Goal: Find specific page/section: Find specific page/section

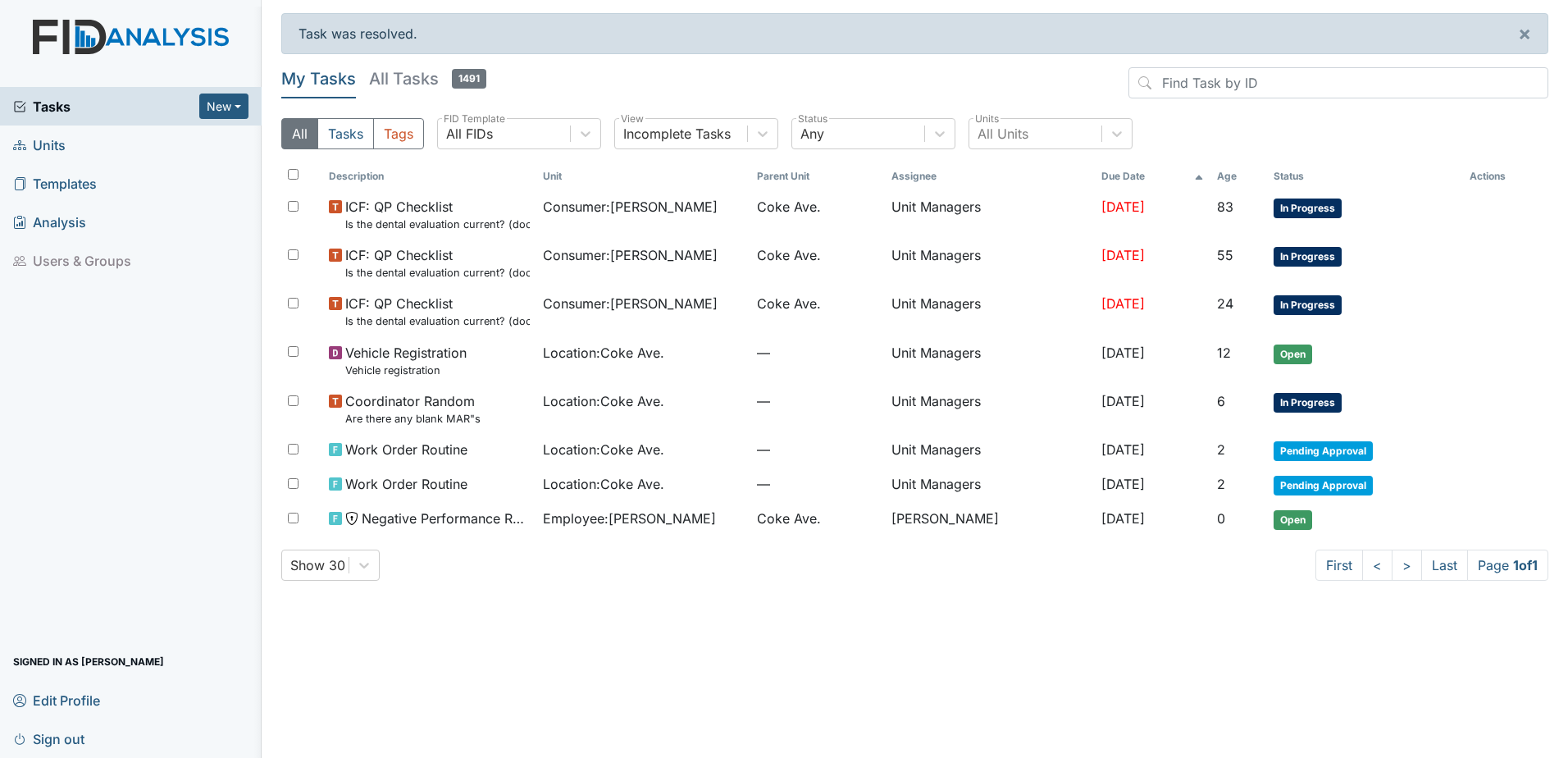
click at [52, 149] on span "Units" at bounding box center [39, 145] width 52 height 26
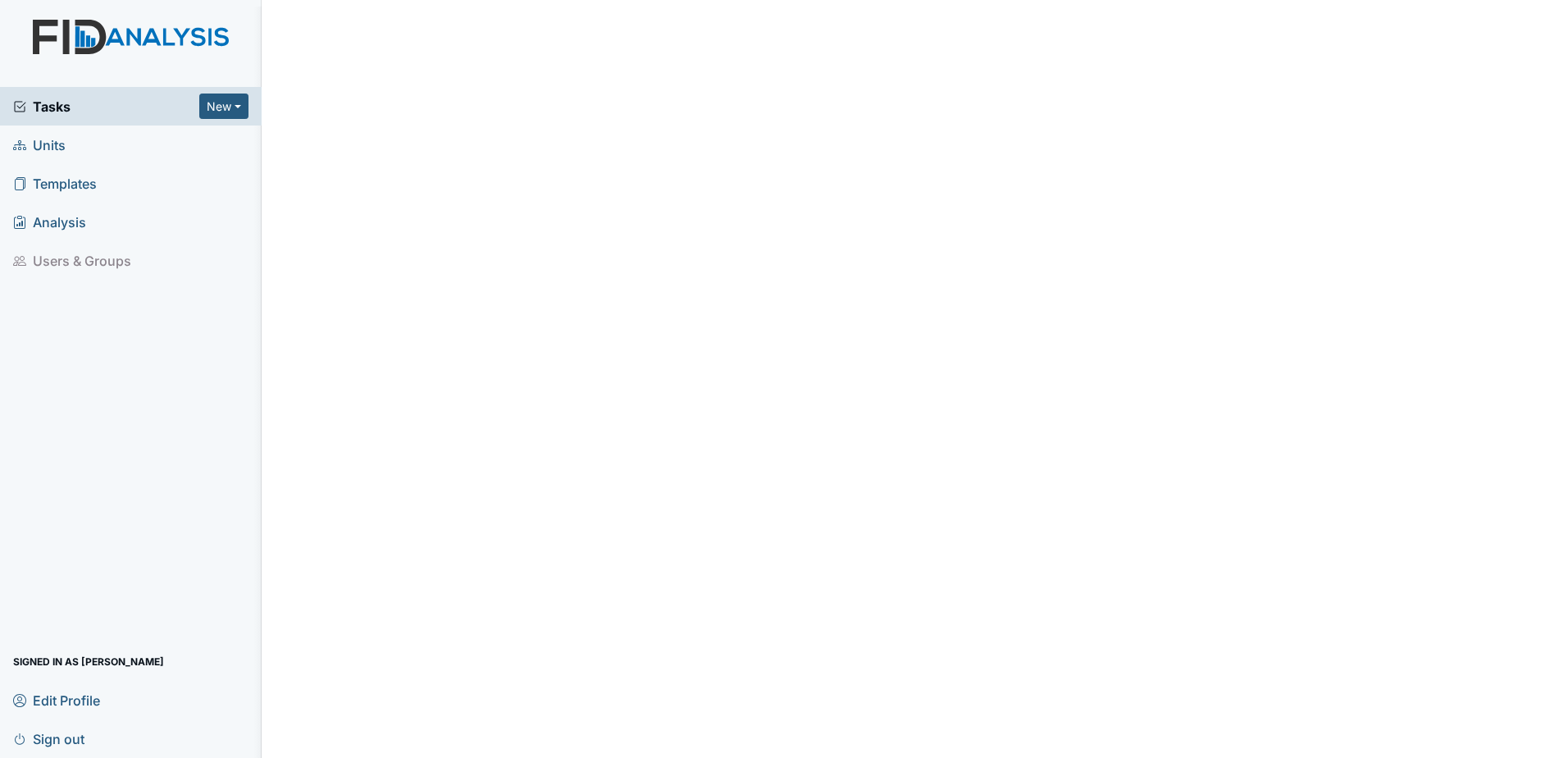
click at [52, 151] on span "Units" at bounding box center [39, 145] width 52 height 26
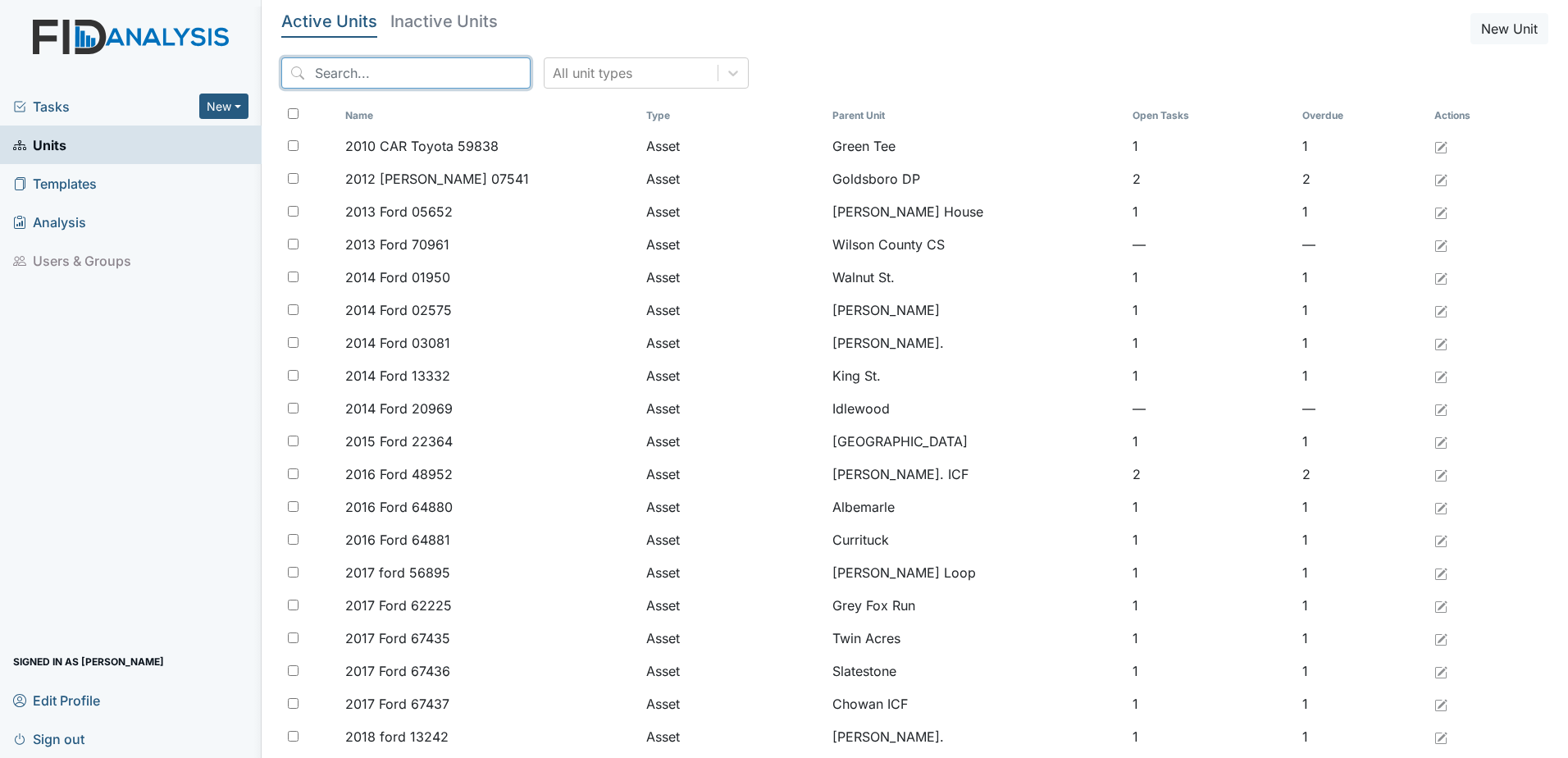
click at [383, 68] on input "search" at bounding box center [406, 73] width 249 height 31
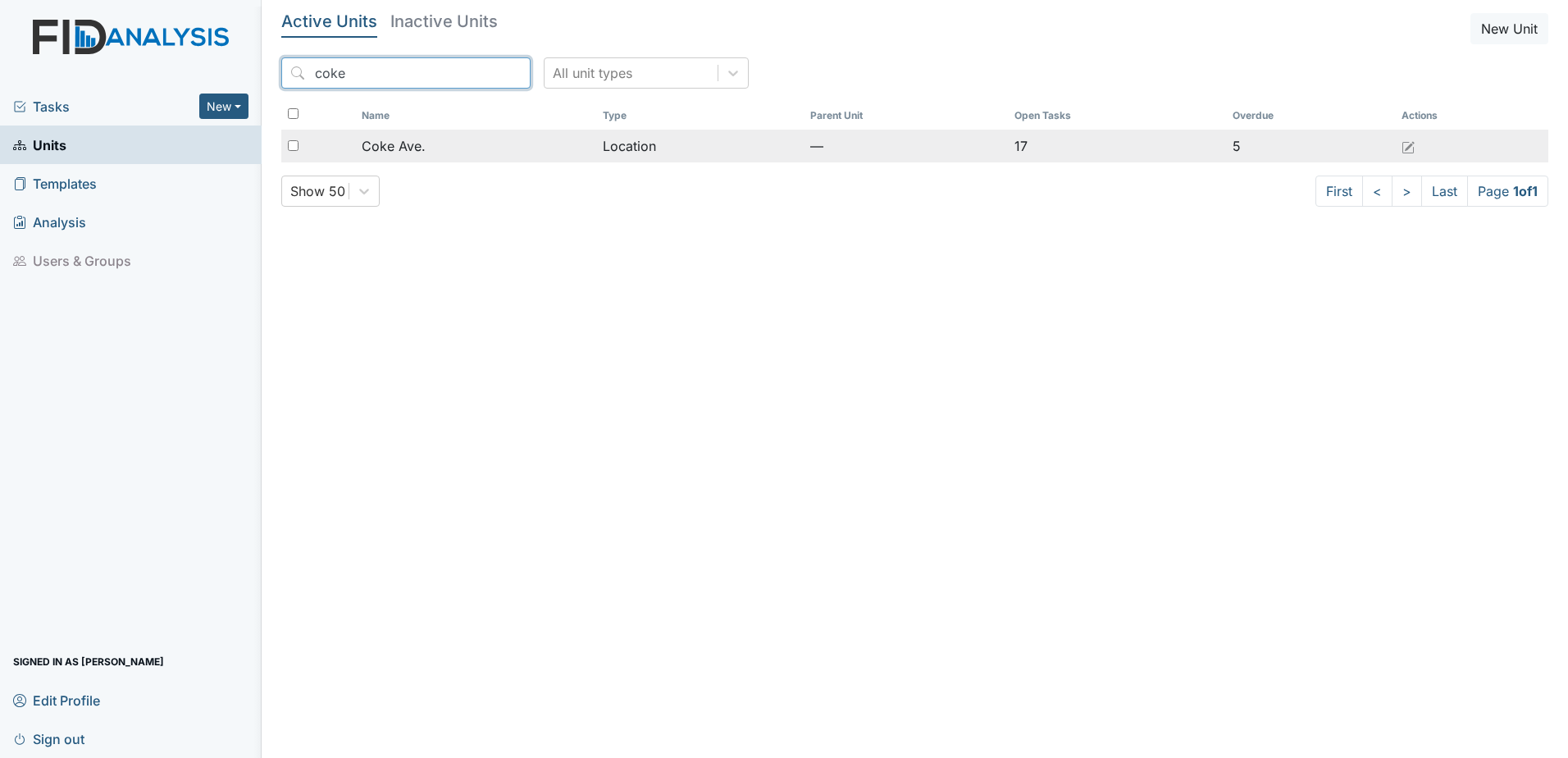
type input "coke"
click at [462, 152] on div "Coke Ave." at bounding box center [475, 146] width 227 height 20
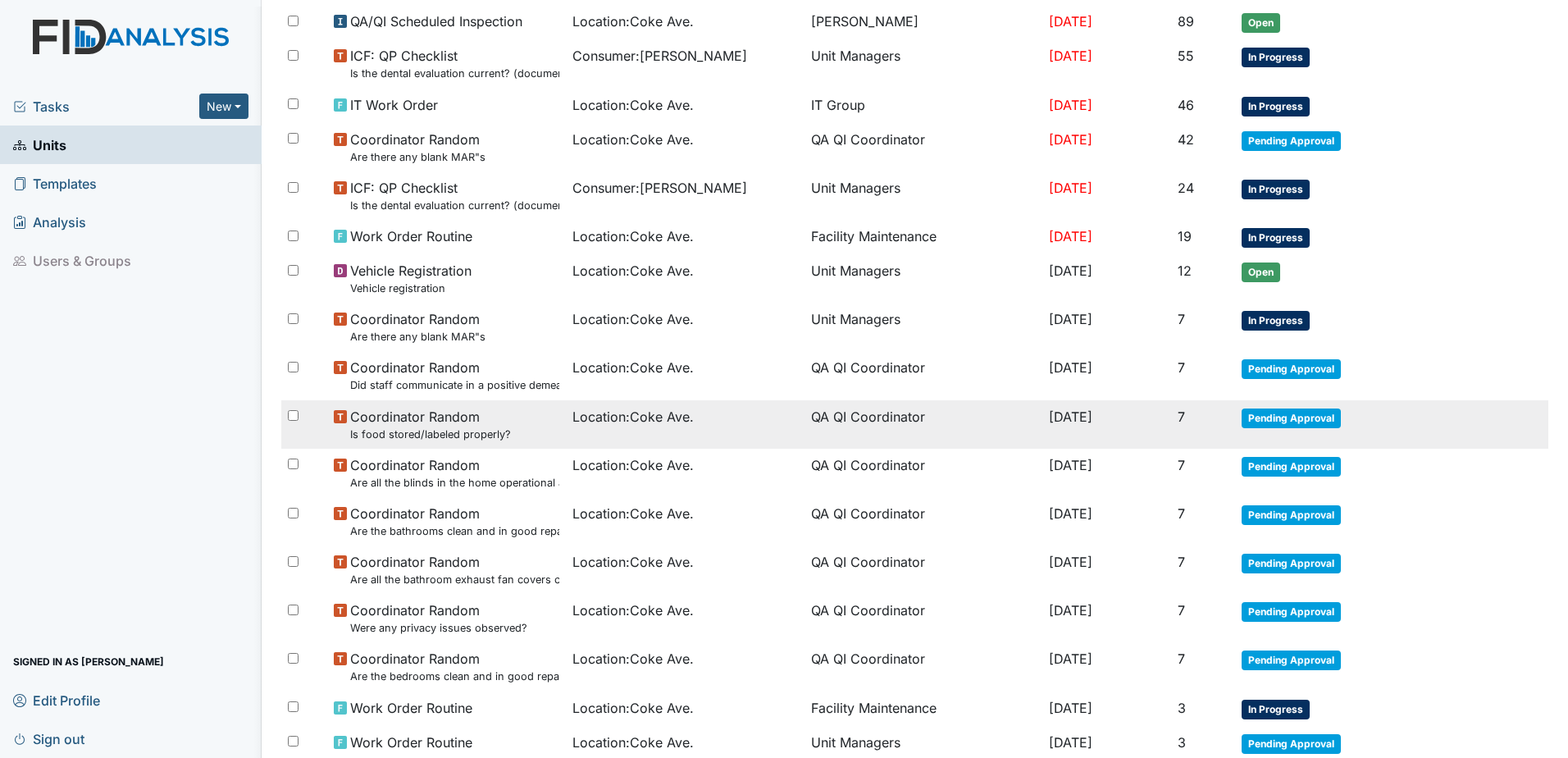
scroll to position [328, 0]
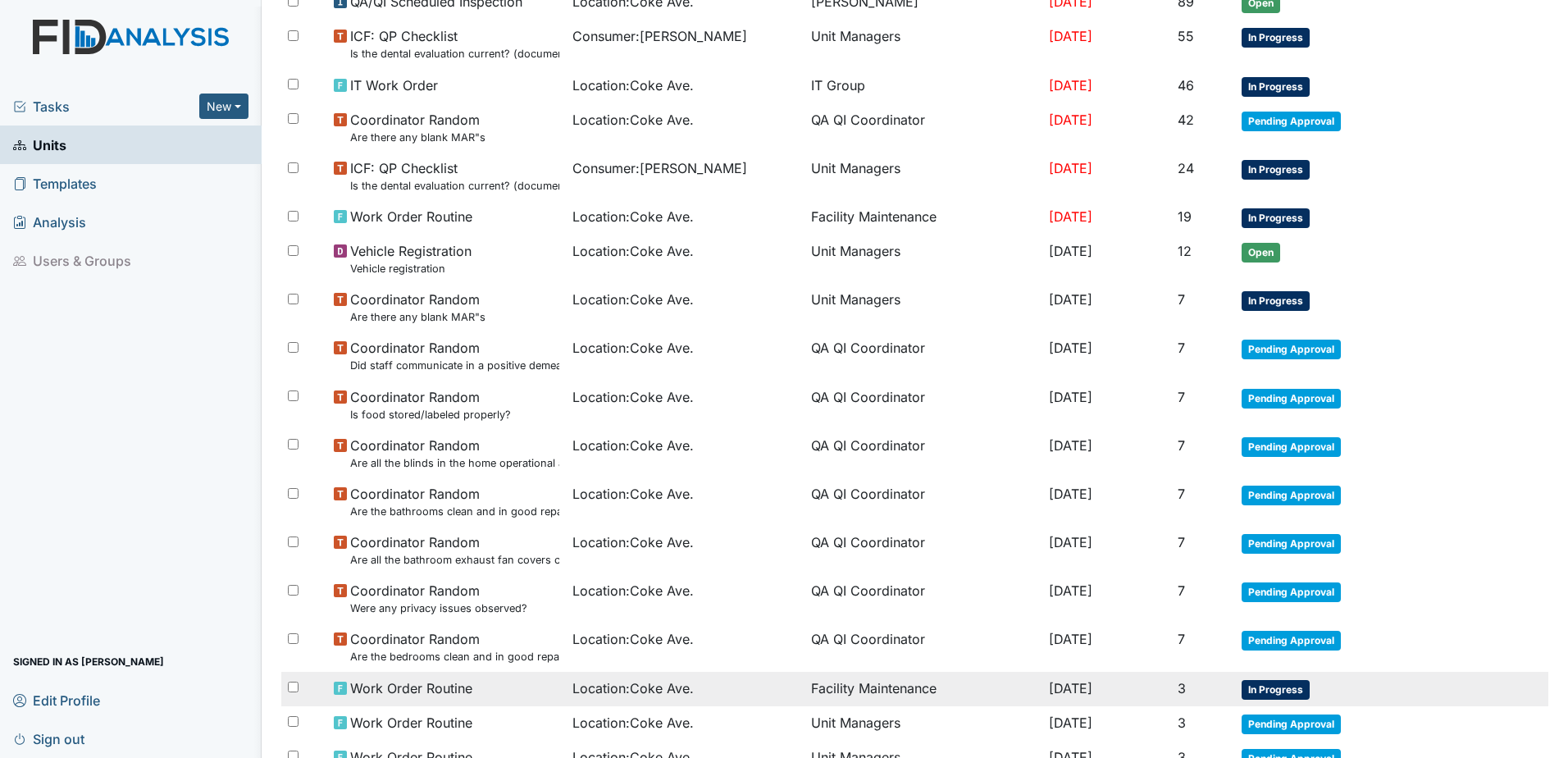
click at [808, 687] on td "Facility Maintenance" at bounding box center [923, 689] width 238 height 34
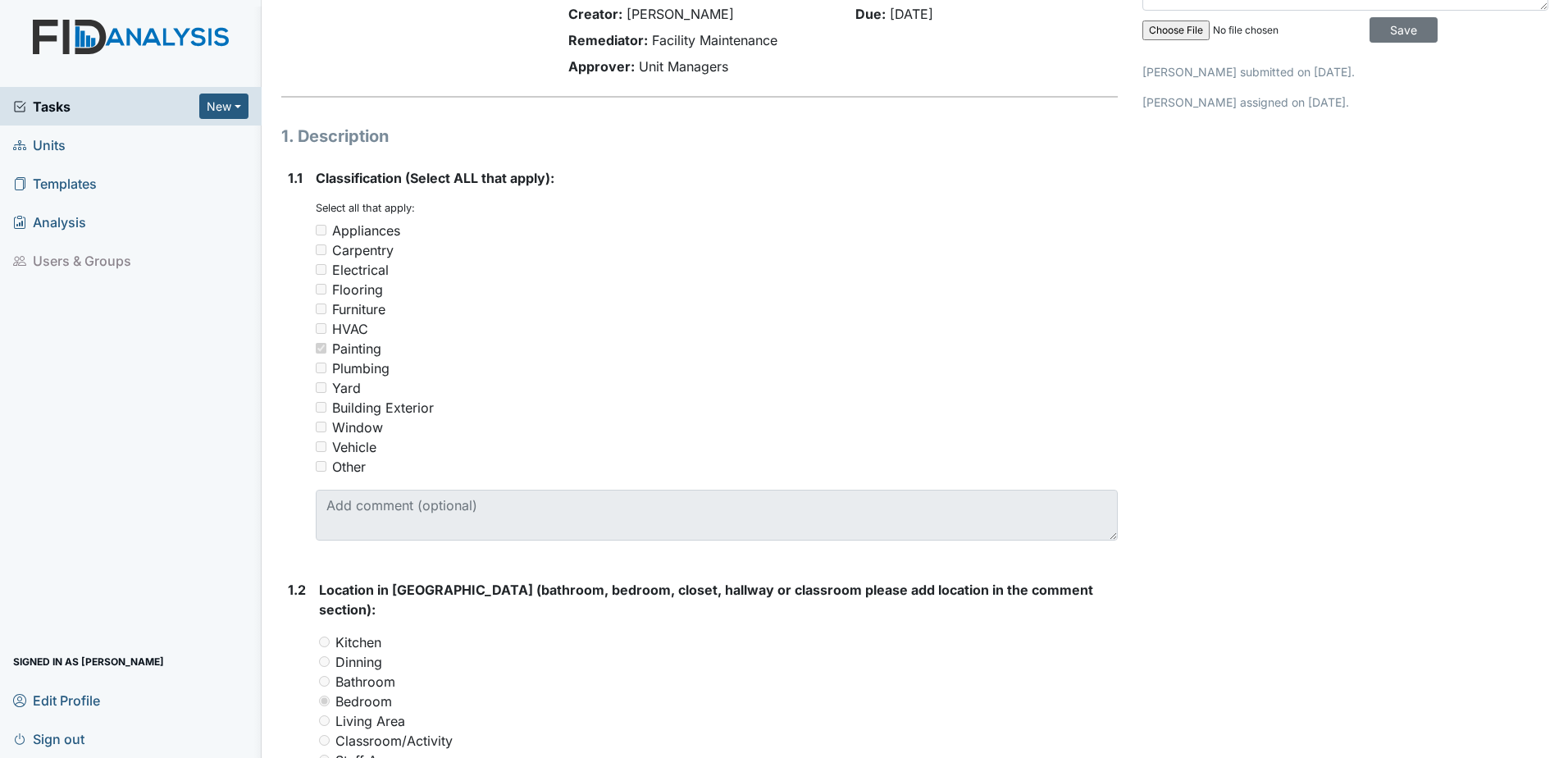
scroll to position [15, 0]
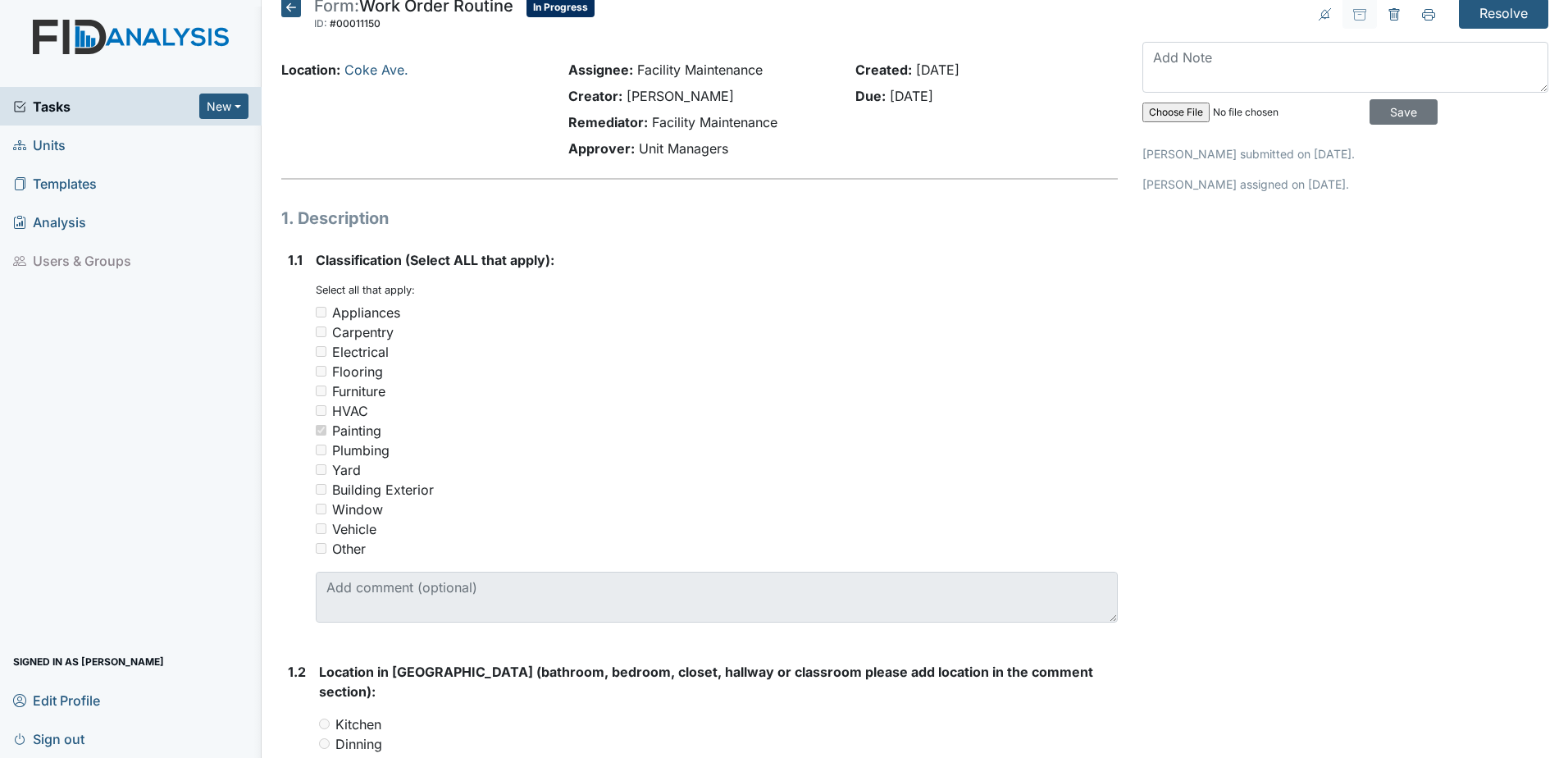
click at [292, 15] on icon at bounding box center [291, 7] width 20 height 20
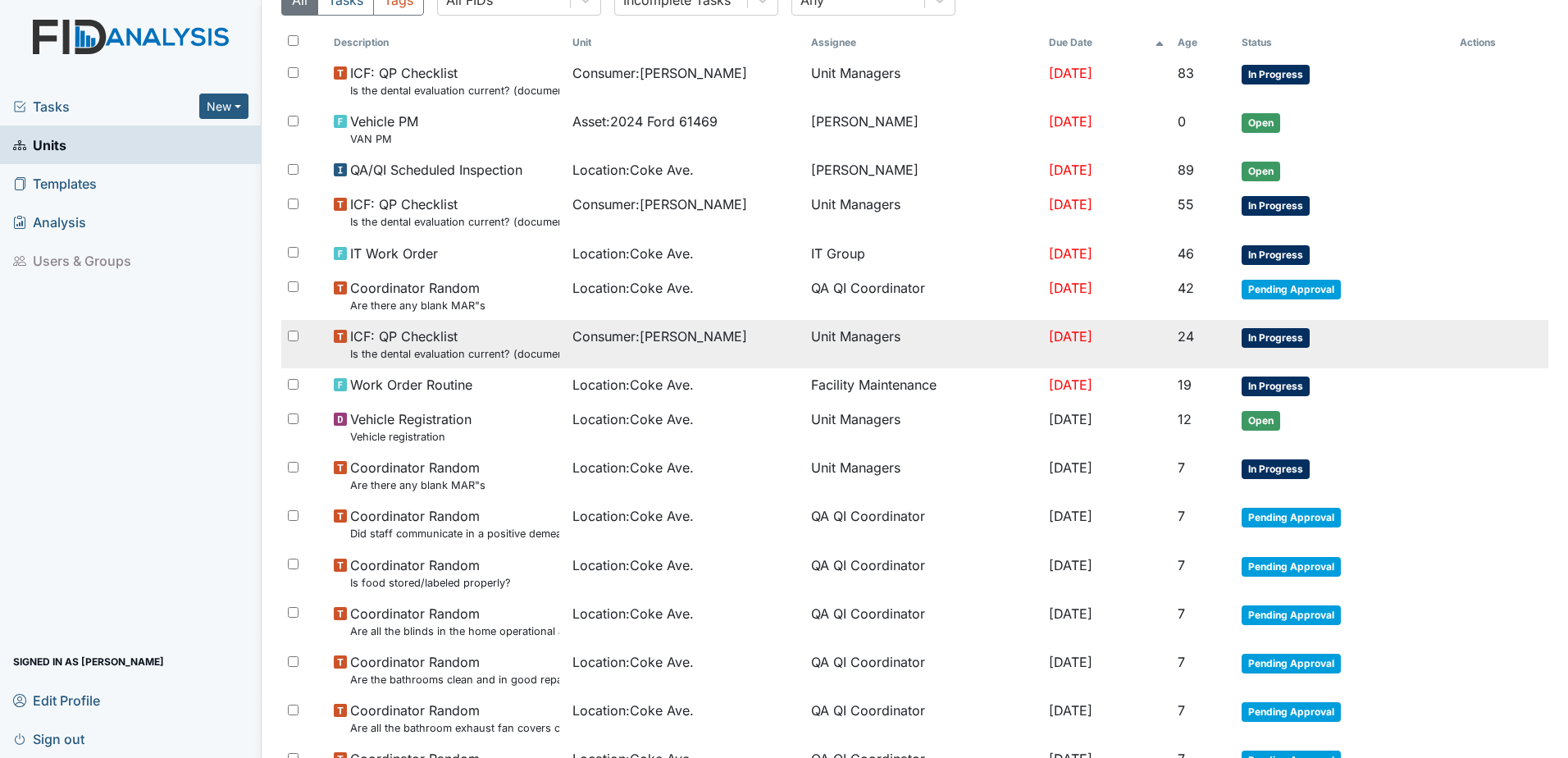
scroll to position [164, 0]
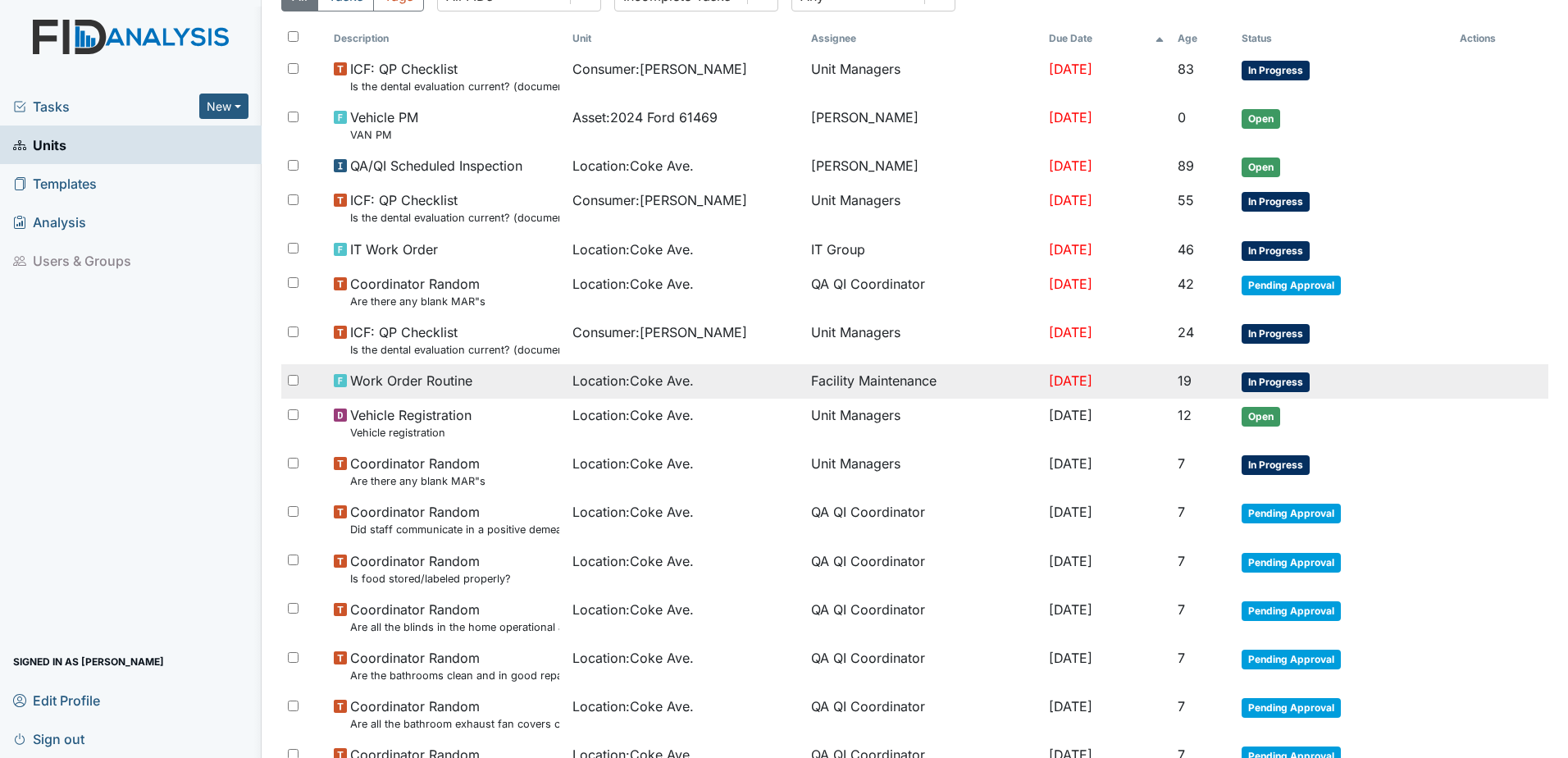
click at [828, 376] on td "Facility Maintenance" at bounding box center [923, 382] width 238 height 34
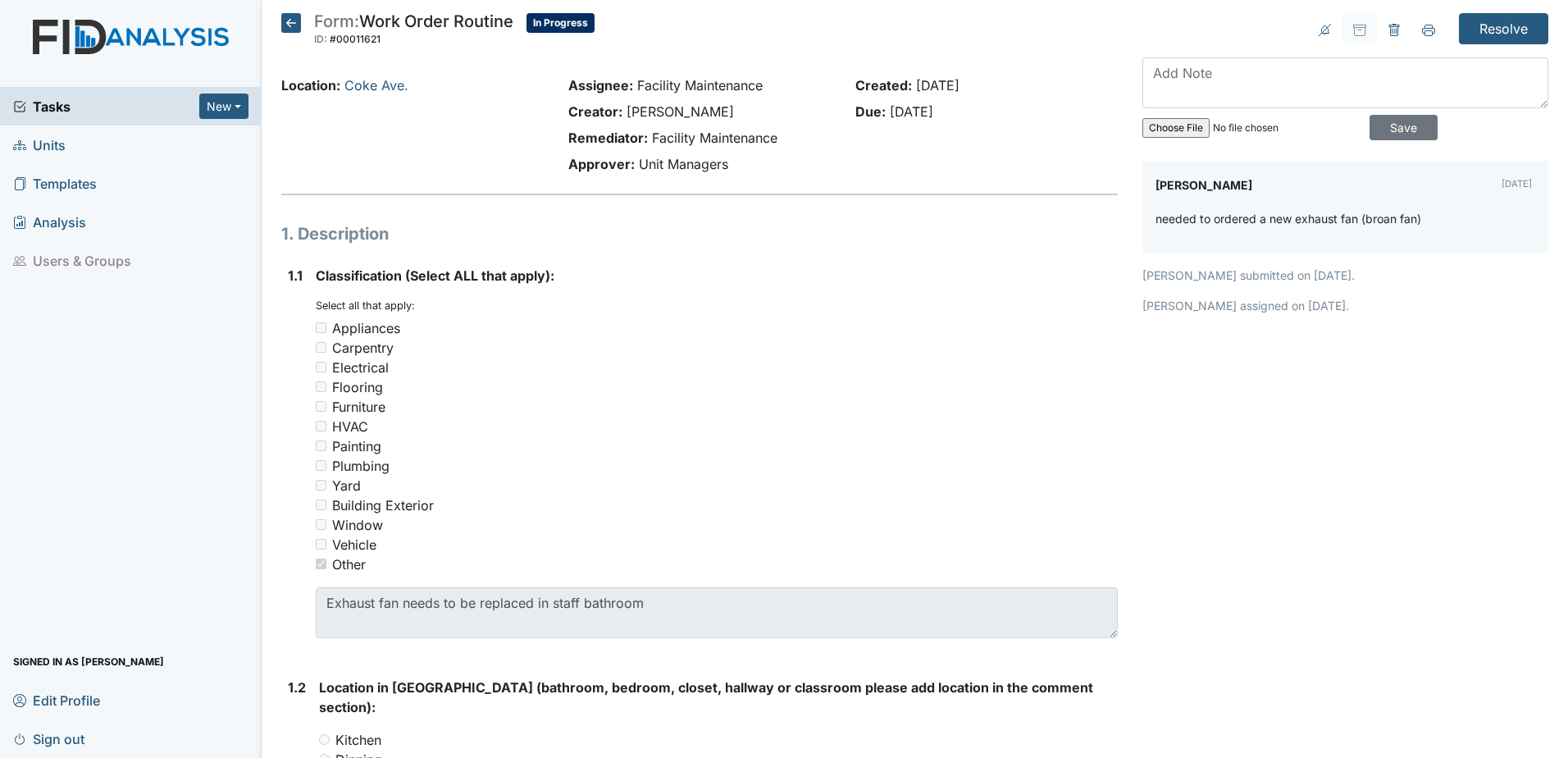
click at [286, 16] on icon at bounding box center [291, 22] width 20 height 20
